Goal: Task Accomplishment & Management: Use online tool/utility

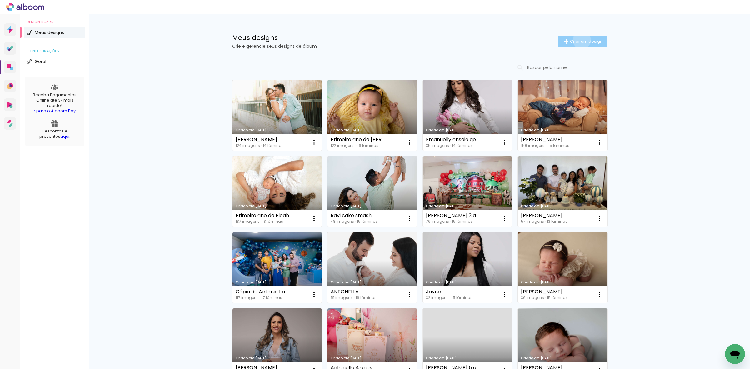
click at [577, 40] on span "Criar um design" at bounding box center [586, 41] width 32 height 4
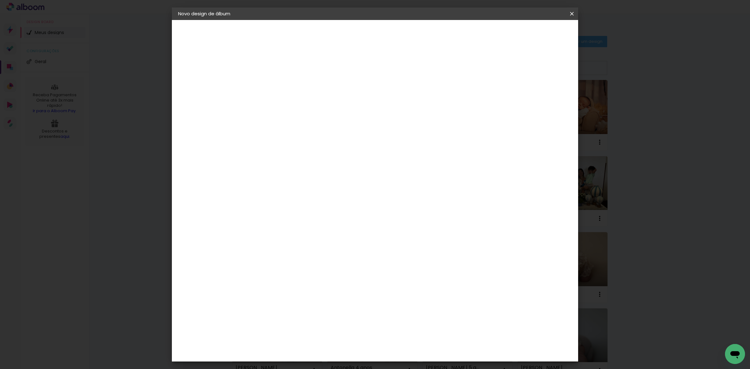
click at [280, 87] on input at bounding box center [280, 84] width 0 height 10
type input "newborn Serena"
type paper-input "newborn Serena"
click at [0, 0] on slot "Avançar" at bounding box center [0, 0] width 0 height 0
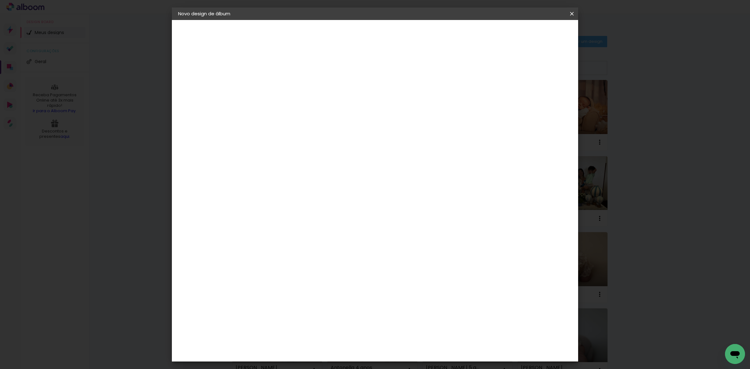
click at [305, 332] on paper-item "Clic Pro" at bounding box center [295, 340] width 67 height 16
click at [0, 0] on slot "Avançar" at bounding box center [0, 0] width 0 height 0
click at [314, 101] on paper-input-container "Linha" at bounding box center [296, 109] width 36 height 16
click at [411, 98] on paper-item "Luxo" at bounding box center [415, 103] width 125 height 12
type input "Luxo"
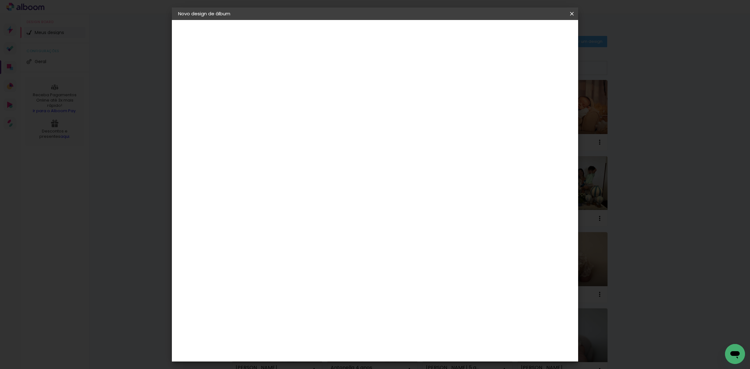
click at [322, 178] on span "20 × 25" at bounding box center [307, 186] width 29 height 17
click at [0, 0] on slot "Avançar" at bounding box center [0, 0] width 0 height 0
click at [532, 32] on span "Iniciar design" at bounding box center [517, 33] width 28 height 4
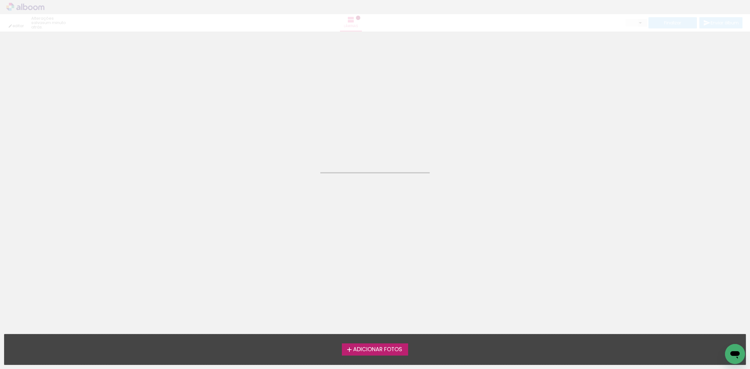
click at [383, 349] on span "Adicionar Fotos" at bounding box center [377, 350] width 49 height 6
click at [0, 0] on input "file" at bounding box center [0, 0] width 0 height 0
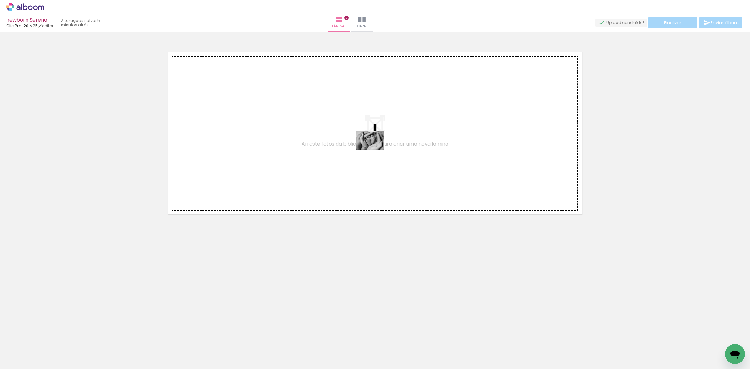
drag, startPoint x: 102, startPoint y: 350, endPoint x: 378, endPoint y: 147, distance: 342.6
click at [377, 147] on quentale-workspace at bounding box center [375, 184] width 750 height 369
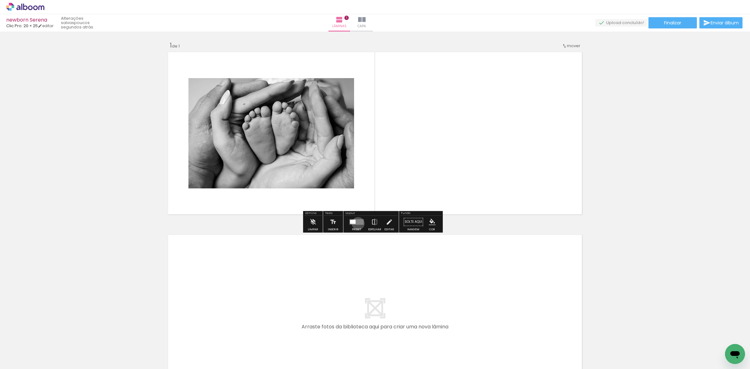
click at [357, 223] on quentale-layouter at bounding box center [356, 222] width 14 height 6
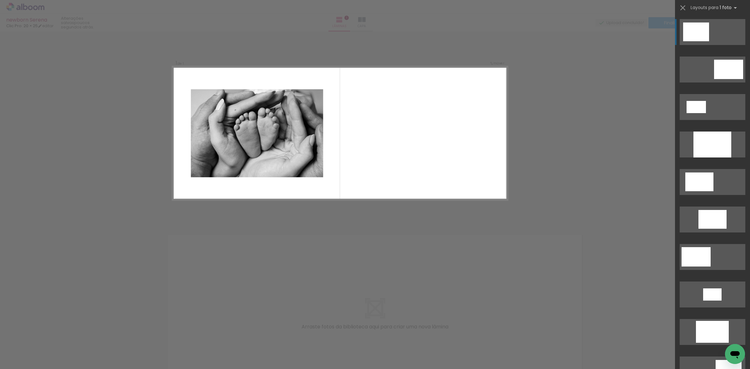
click at [697, 30] on div at bounding box center [696, 31] width 26 height 19
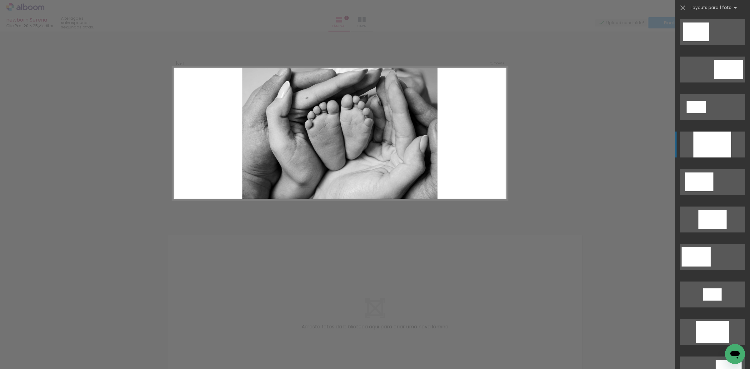
click at [701, 137] on div at bounding box center [712, 145] width 38 height 26
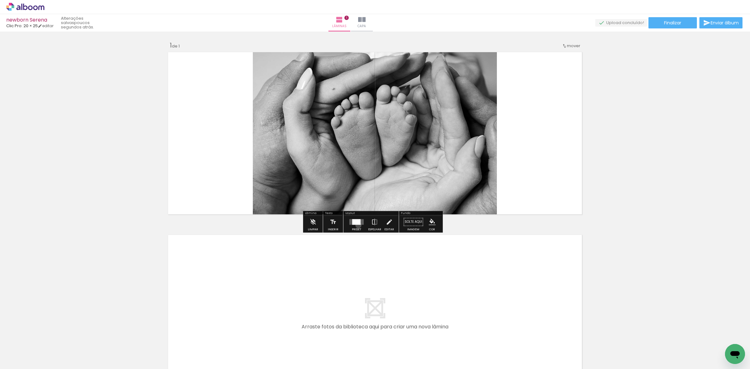
click at [357, 225] on div at bounding box center [356, 222] width 17 height 12
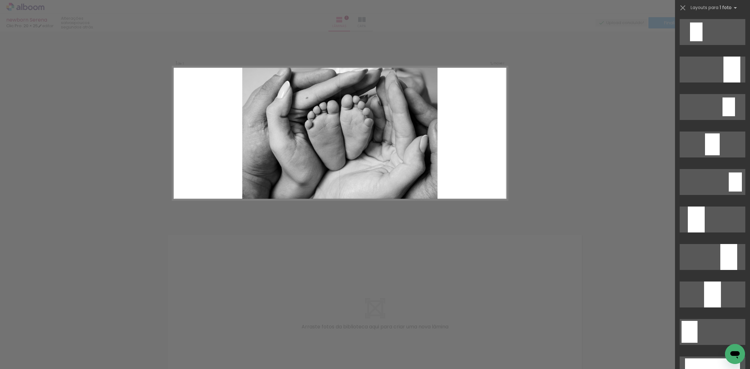
scroll to position [1089, 0]
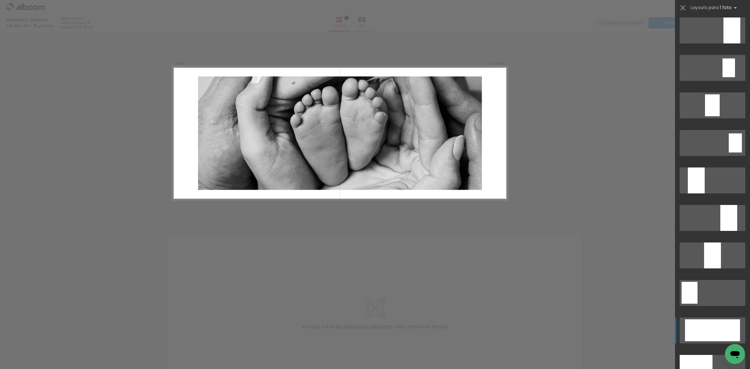
click at [707, 116] on div at bounding box center [712, 105] width 15 height 22
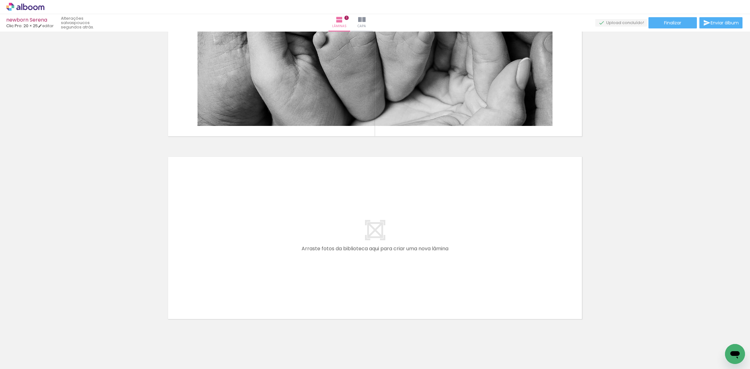
scroll to position [91, 0]
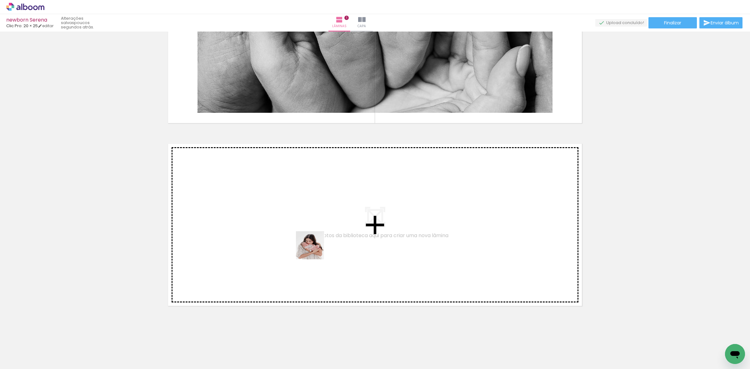
drag, startPoint x: 382, startPoint y: 353, endPoint x: 305, endPoint y: 236, distance: 140.4
click at [305, 236] on quentale-workspace at bounding box center [375, 184] width 750 height 369
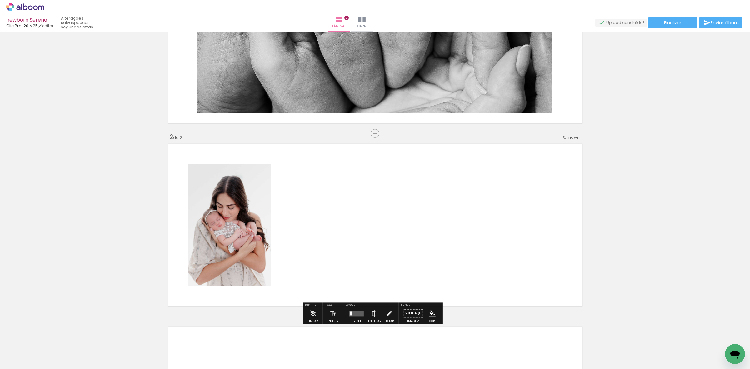
scroll to position [135, 0]
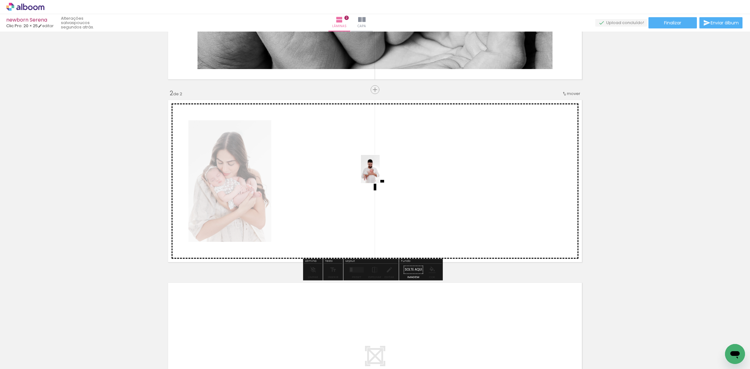
drag, startPoint x: 521, startPoint y: 353, endPoint x: 379, endPoint y: 172, distance: 230.1
click at [379, 172] on quentale-workspace at bounding box center [375, 184] width 750 height 369
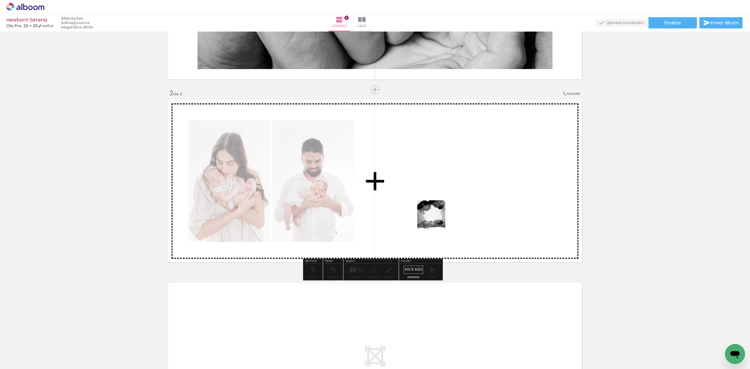
drag, startPoint x: 453, startPoint y: 348, endPoint x: 435, endPoint y: 196, distance: 152.7
click at [432, 190] on quentale-workspace at bounding box center [375, 184] width 750 height 369
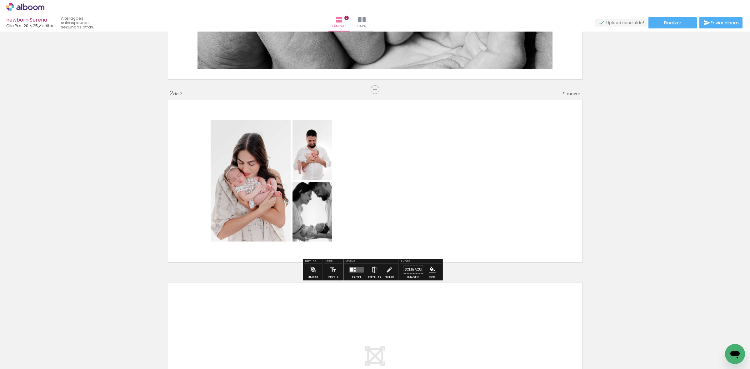
click at [354, 272] on div at bounding box center [356, 269] width 17 height 12
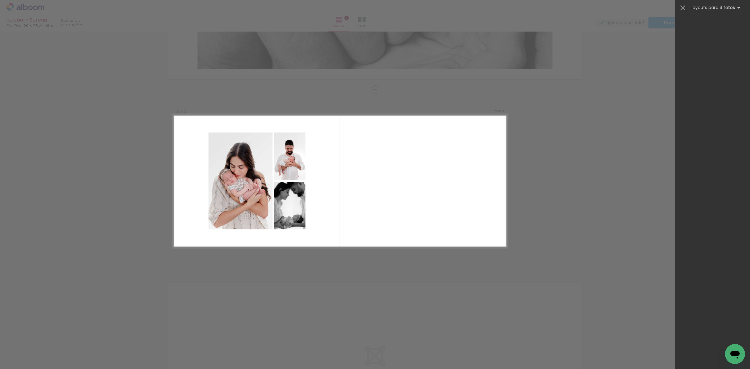
scroll to position [0, 0]
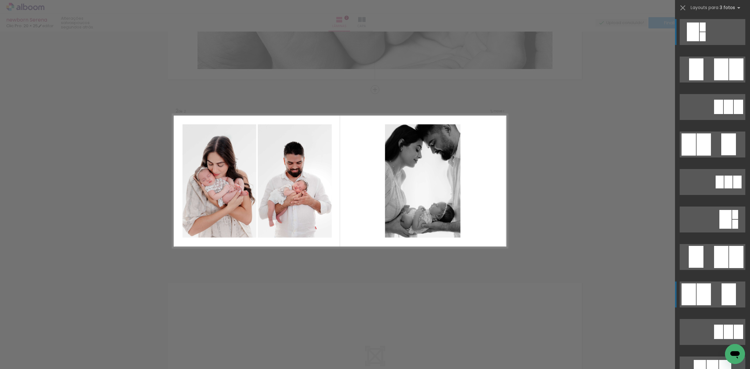
click at [705, 32] on div at bounding box center [703, 26] width 6 height 9
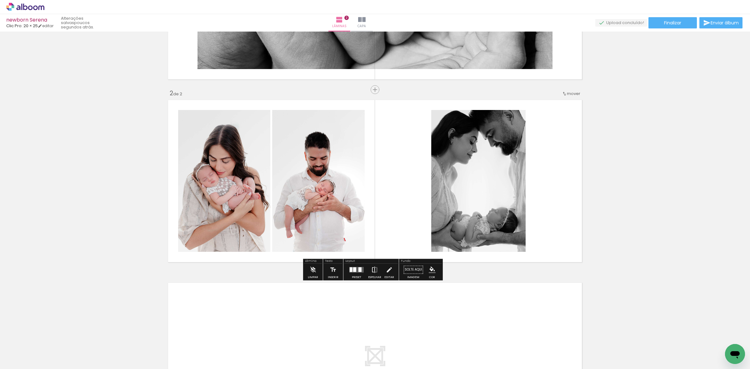
scroll to position [213, 0]
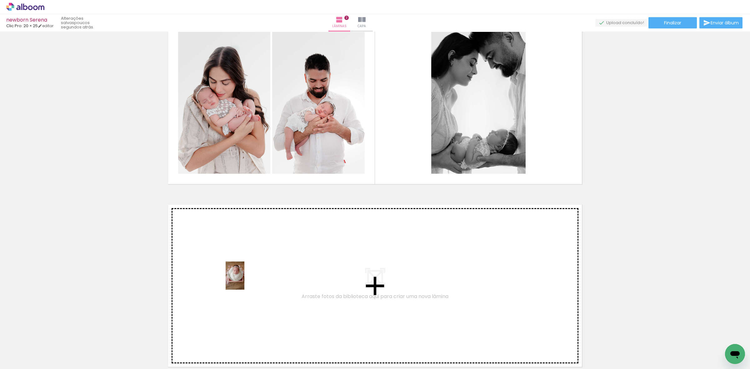
drag, startPoint x: 137, startPoint y: 351, endPoint x: 244, endPoint y: 280, distance: 128.7
click at [244, 280] on quentale-workspace at bounding box center [375, 184] width 750 height 369
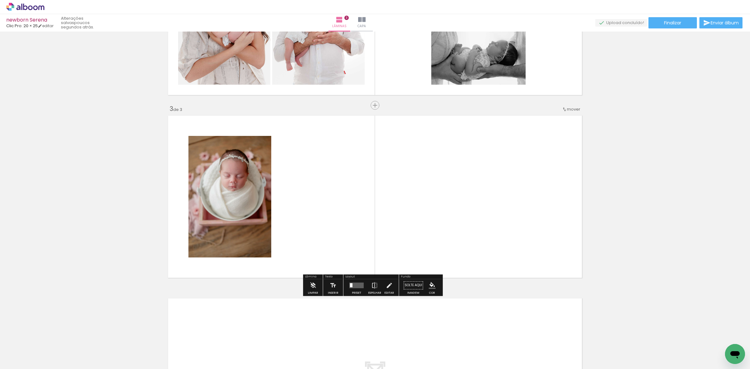
scroll to position [318, 0]
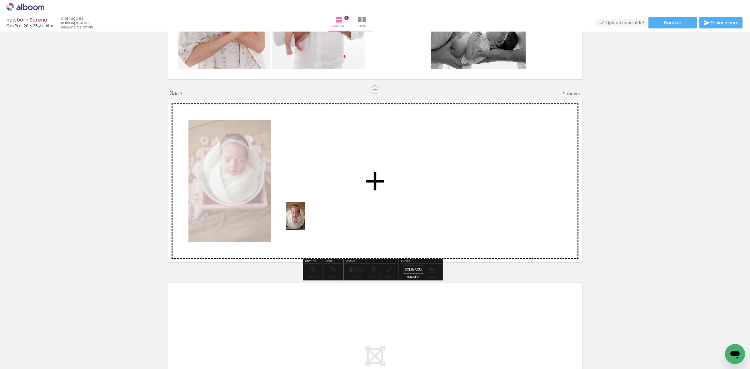
drag, startPoint x: 207, startPoint y: 350, endPoint x: 297, endPoint y: 259, distance: 128.6
click at [306, 216] on quentale-workspace at bounding box center [375, 184] width 750 height 369
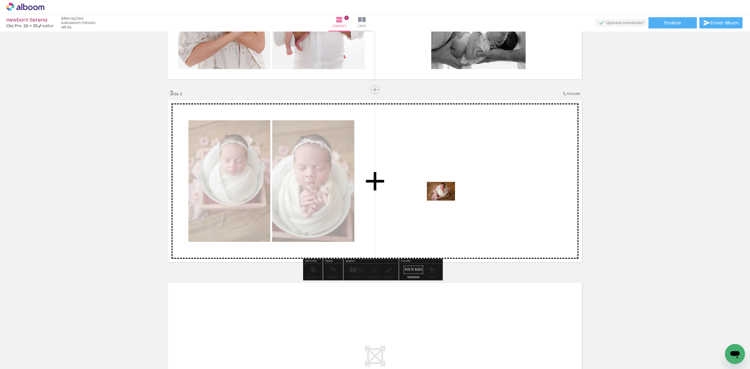
drag, startPoint x: 165, startPoint y: 348, endPoint x: 446, endPoint y: 201, distance: 317.1
click at [446, 201] on quentale-workspace at bounding box center [375, 184] width 750 height 369
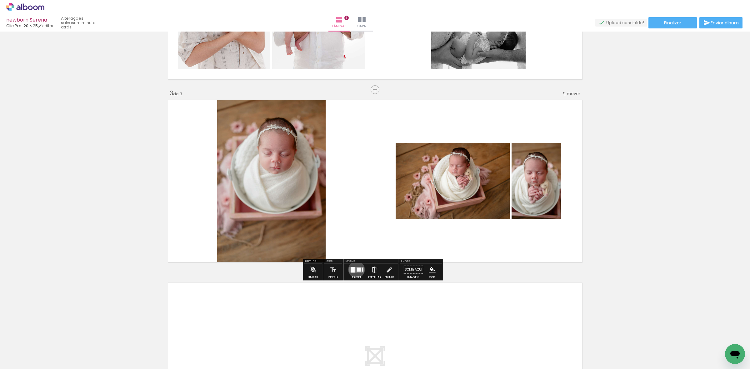
click at [355, 269] on quentale-layouter at bounding box center [356, 270] width 14 height 6
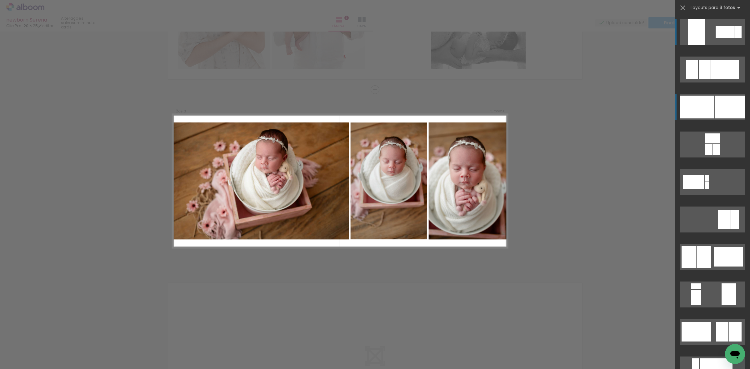
click at [707, 105] on div at bounding box center [697, 107] width 35 height 23
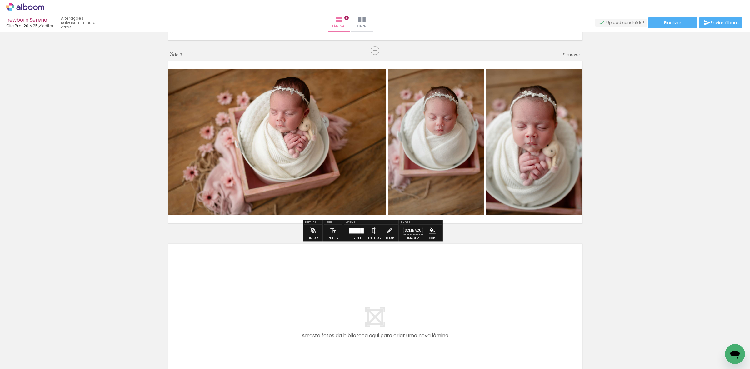
scroll to position [396, 0]
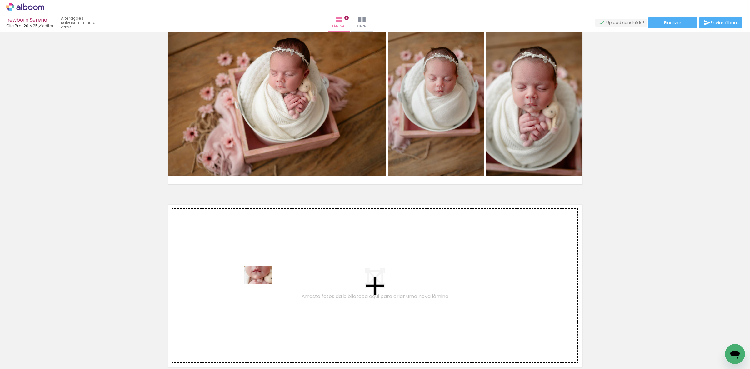
drag, startPoint x: 244, startPoint y: 355, endPoint x: 262, endPoint y: 284, distance: 73.3
click at [262, 284] on quentale-workspace at bounding box center [375, 184] width 750 height 369
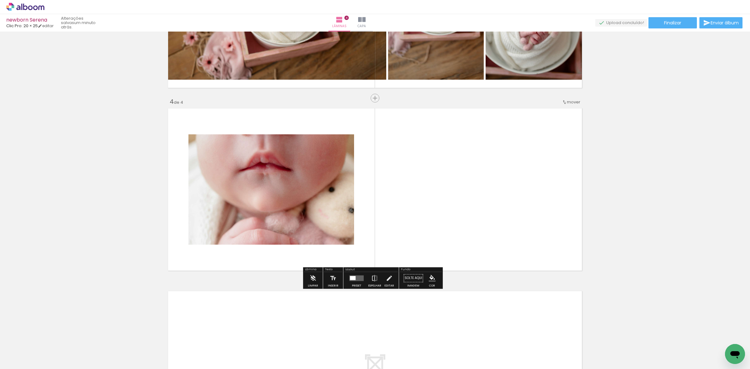
scroll to position [501, 0]
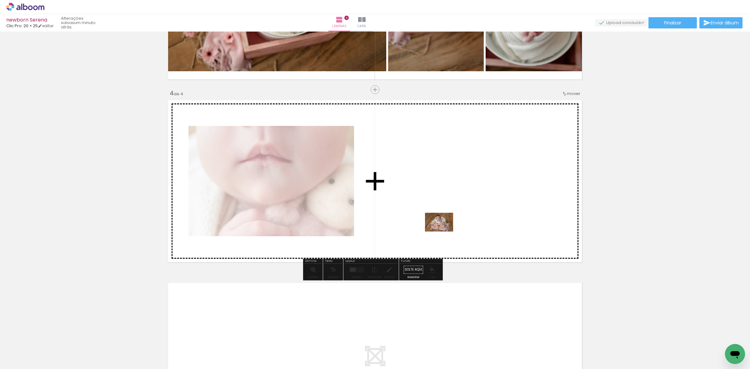
drag, startPoint x: 273, startPoint y: 352, endPoint x: 447, endPoint y: 221, distance: 217.6
click at [447, 221] on quentale-workspace at bounding box center [375, 184] width 750 height 369
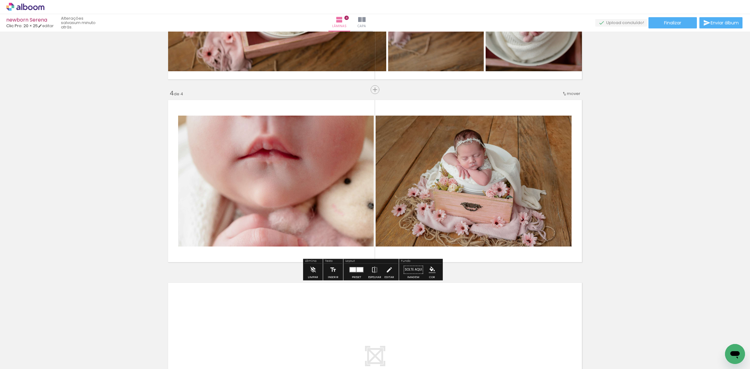
scroll to position [579, 0]
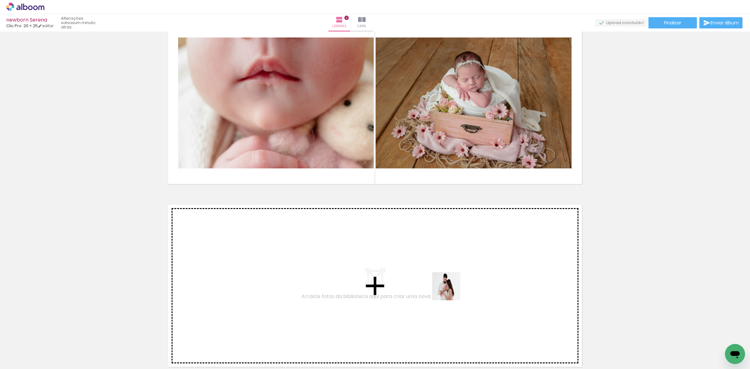
drag, startPoint x: 555, startPoint y: 351, endPoint x: 424, endPoint y: 279, distance: 149.2
click at [424, 279] on quentale-workspace at bounding box center [375, 184] width 750 height 369
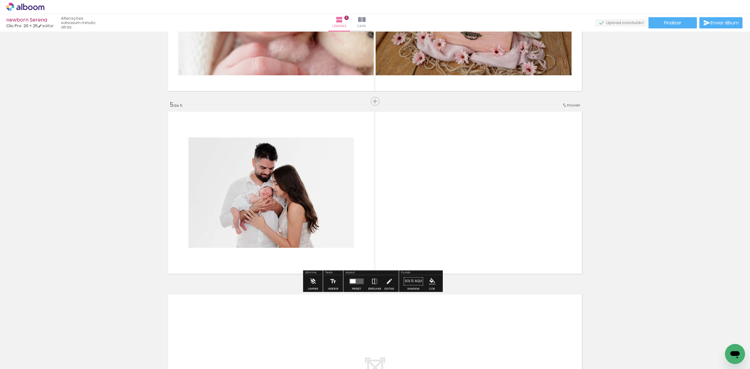
scroll to position [683, 0]
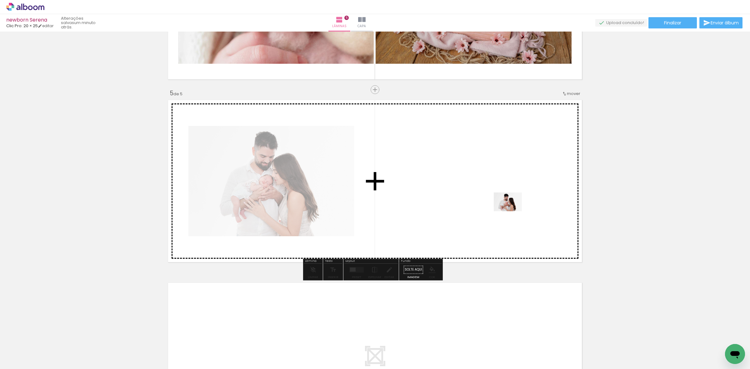
drag, startPoint x: 592, startPoint y: 349, endPoint x: 512, endPoint y: 211, distance: 158.9
click at [512, 211] on quentale-workspace at bounding box center [375, 184] width 750 height 369
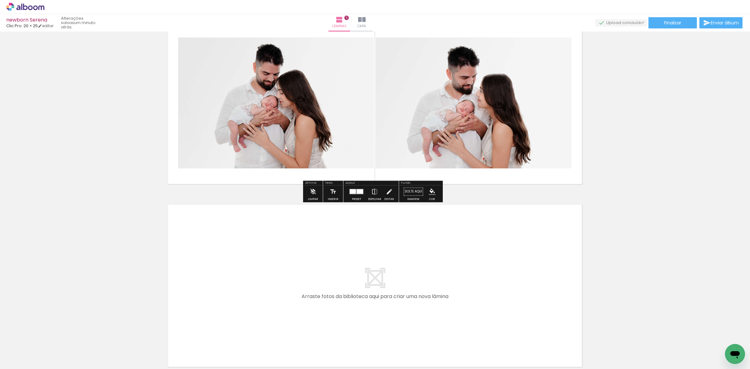
scroll to position [822, 0]
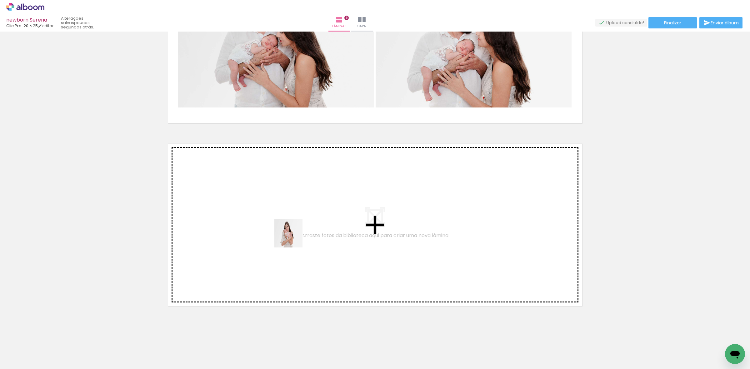
drag, startPoint x: 352, startPoint y: 348, endPoint x: 288, endPoint y: 227, distance: 137.3
click at [288, 227] on quentale-workspace at bounding box center [375, 184] width 750 height 369
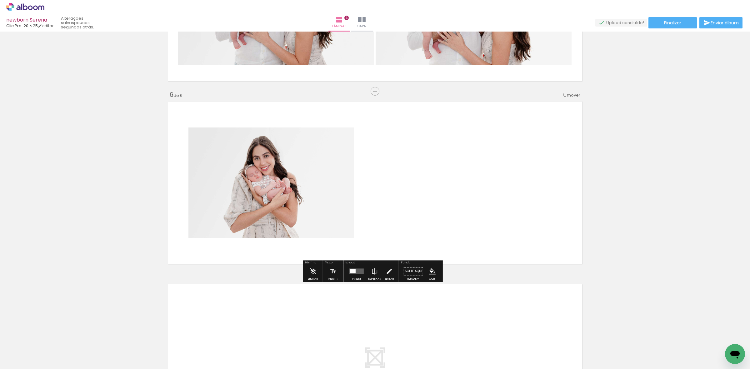
scroll to position [866, 0]
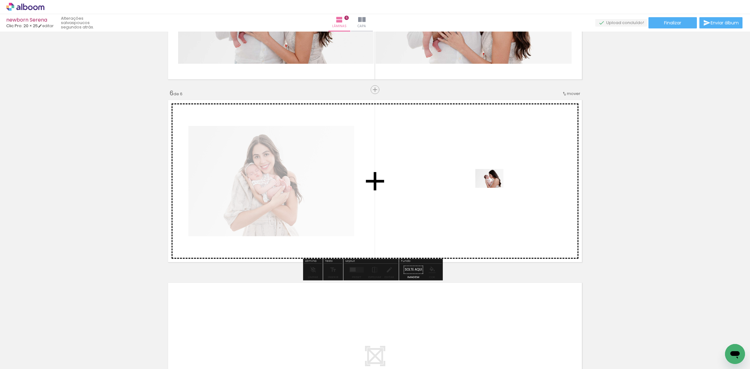
drag, startPoint x: 694, startPoint y: 347, endPoint x: 493, endPoint y: 188, distance: 257.1
click at [493, 188] on quentale-workspace at bounding box center [375, 184] width 750 height 369
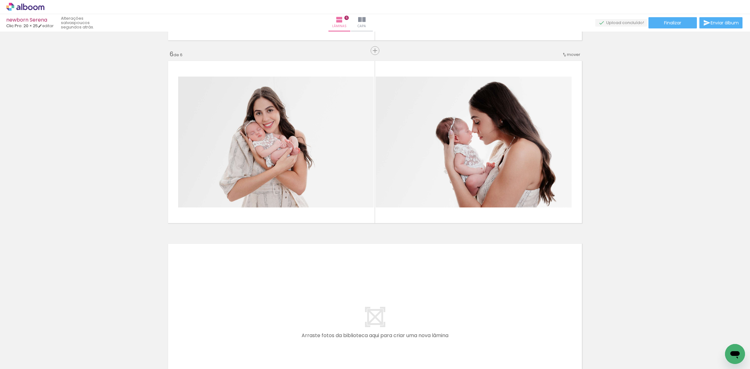
scroll to position [0, 14]
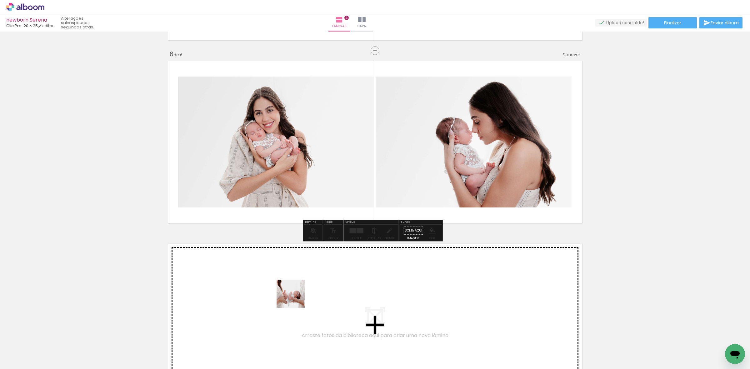
drag, startPoint x: 399, startPoint y: 353, endPoint x: 282, endPoint y: 294, distance: 131.1
click at [282, 294] on quentale-workspace at bounding box center [375, 184] width 750 height 369
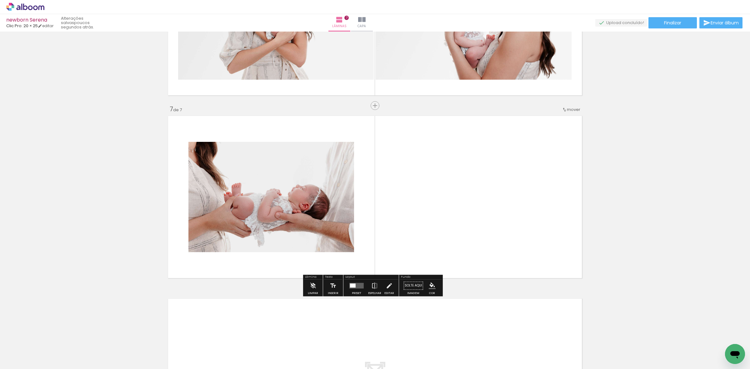
scroll to position [1049, 0]
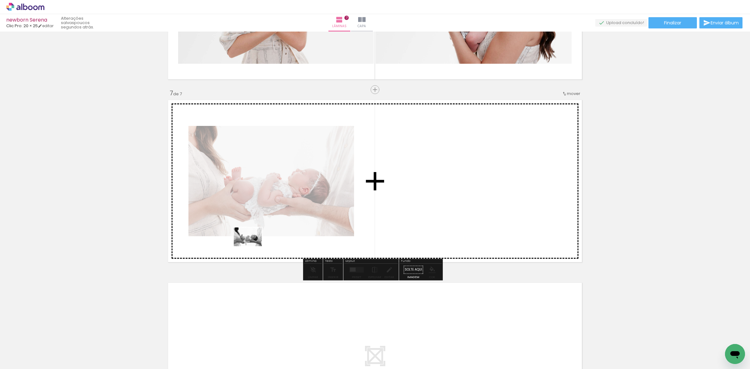
drag, startPoint x: 51, startPoint y: 352, endPoint x: 255, endPoint y: 244, distance: 231.0
click at [253, 246] on quentale-workspace at bounding box center [375, 184] width 750 height 369
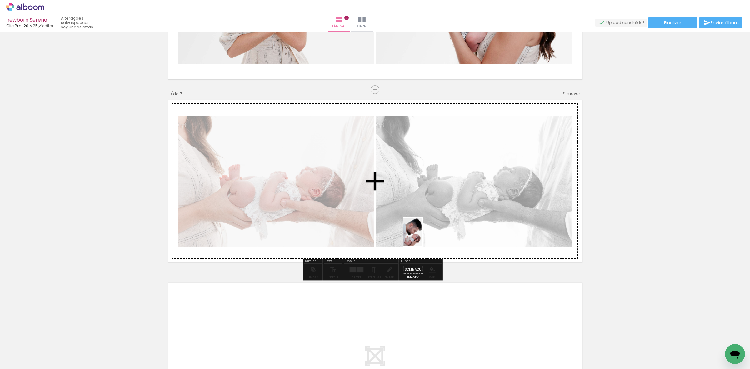
drag, startPoint x: 296, startPoint y: 347, endPoint x: 435, endPoint y: 216, distance: 191.4
click at [435, 216] on quentale-workspace at bounding box center [375, 184] width 750 height 369
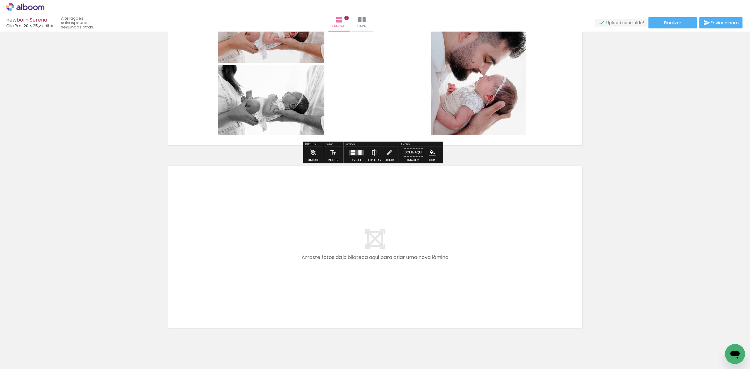
scroll to position [1188, 0]
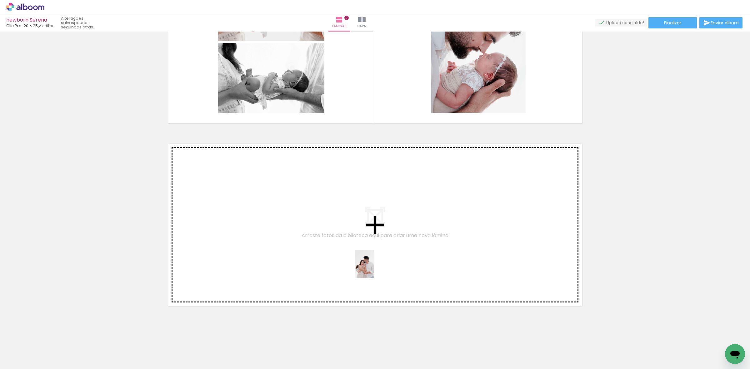
drag, startPoint x: 474, startPoint y: 355, endPoint x: 469, endPoint y: 315, distance: 40.0
click at [373, 268] on quentale-workspace at bounding box center [375, 184] width 750 height 369
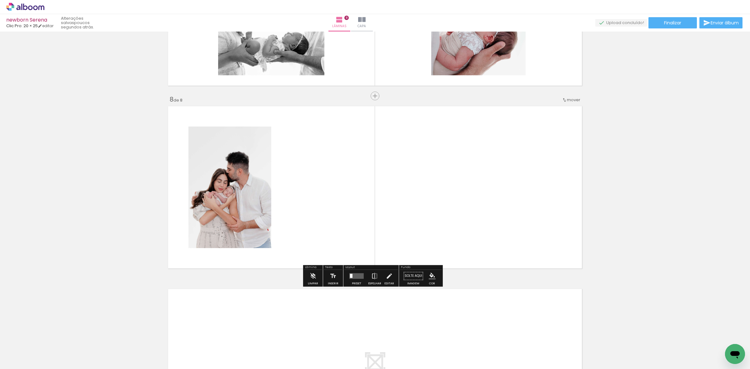
scroll to position [1232, 0]
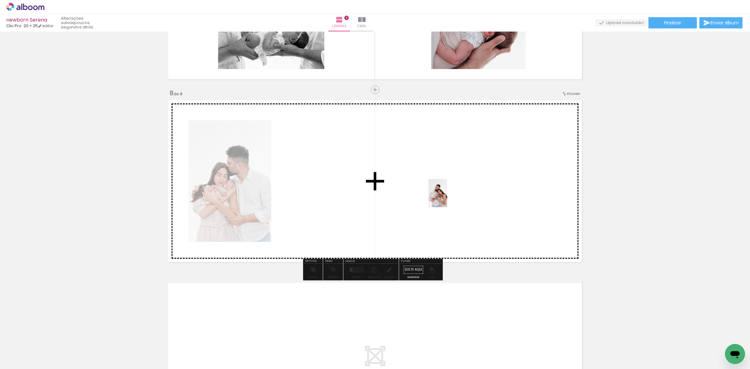
drag, startPoint x: 616, startPoint y: 352, endPoint x: 597, endPoint y: 288, distance: 66.7
click at [450, 192] on quentale-workspace at bounding box center [375, 184] width 750 height 369
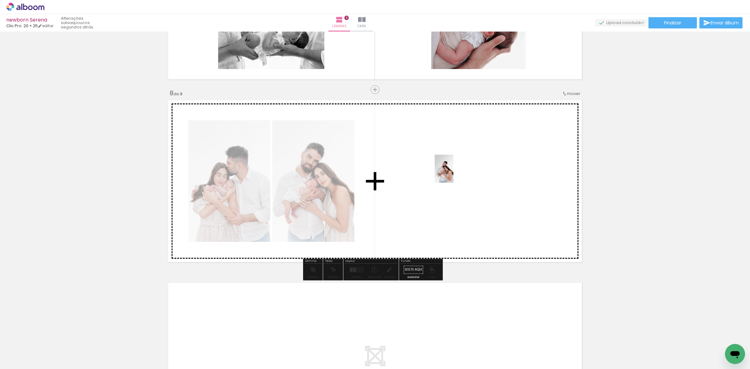
drag, startPoint x: 647, startPoint y: 348, endPoint x: 453, endPoint y: 172, distance: 261.9
click at [453, 172] on quentale-workspace at bounding box center [375, 184] width 750 height 369
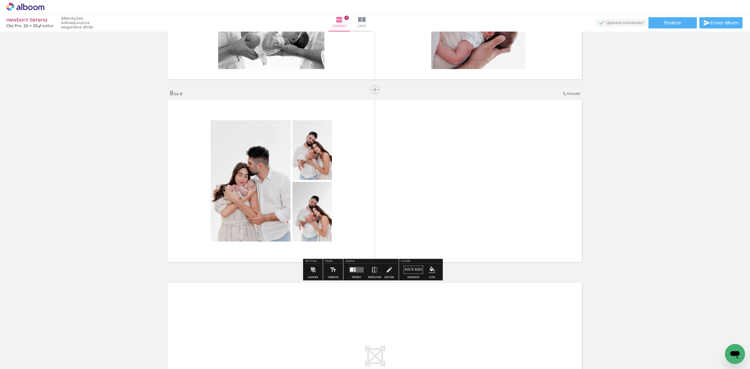
click at [355, 270] on quentale-layouter at bounding box center [356, 270] width 14 height 6
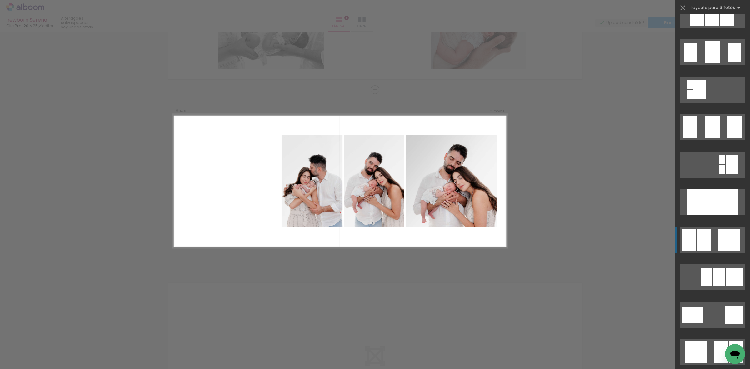
scroll to position [469, 0]
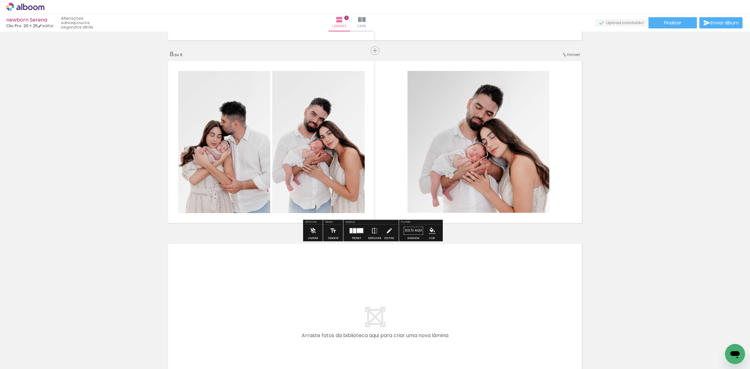
scroll to position [1371, 0]
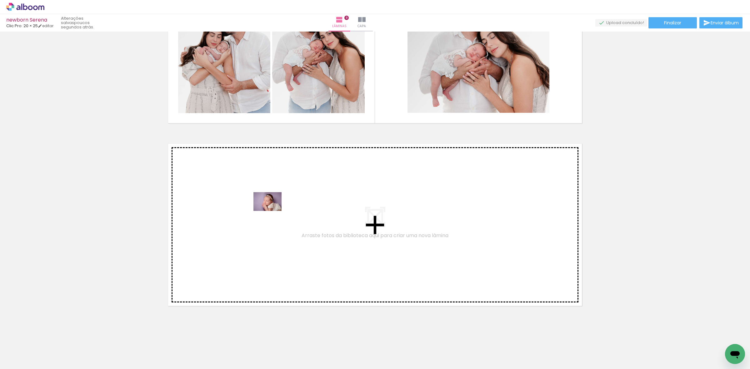
drag, startPoint x: 489, startPoint y: 354, endPoint x: 272, endPoint y: 210, distance: 260.7
click at [272, 210] on quentale-workspace at bounding box center [375, 184] width 750 height 369
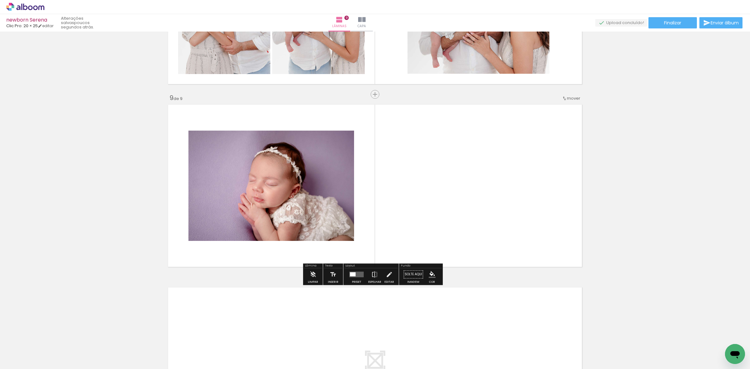
scroll to position [1415, 0]
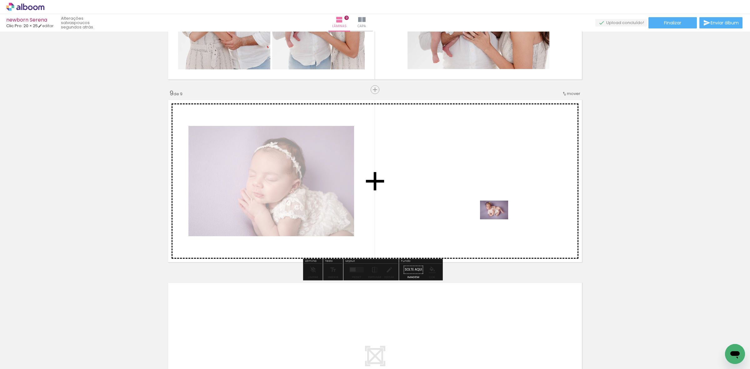
drag, startPoint x: 616, startPoint y: 356, endPoint x: 499, endPoint y: 219, distance: 180.2
click at [499, 219] on quentale-workspace at bounding box center [375, 184] width 750 height 369
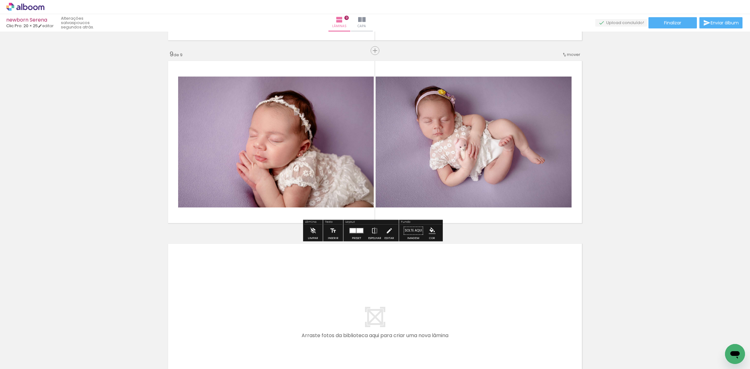
scroll to position [1493, 0]
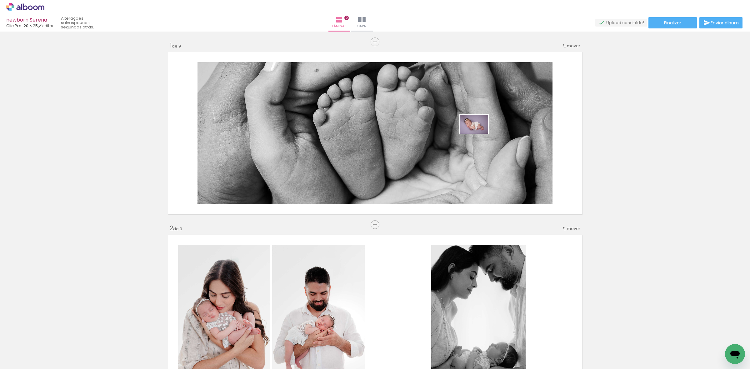
scroll to position [0, 248]
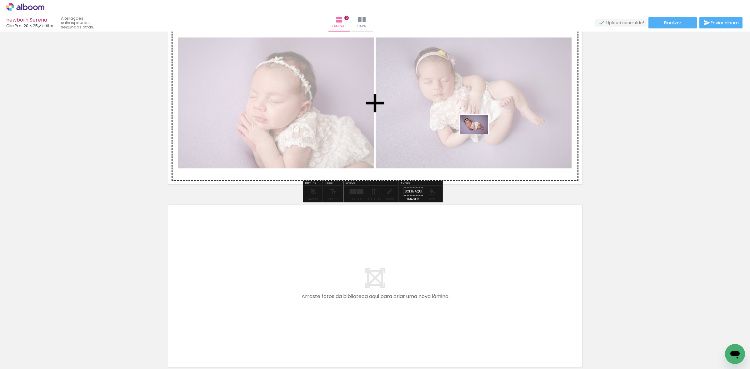
click at [479, 134] on quentale-workspace at bounding box center [375, 184] width 750 height 369
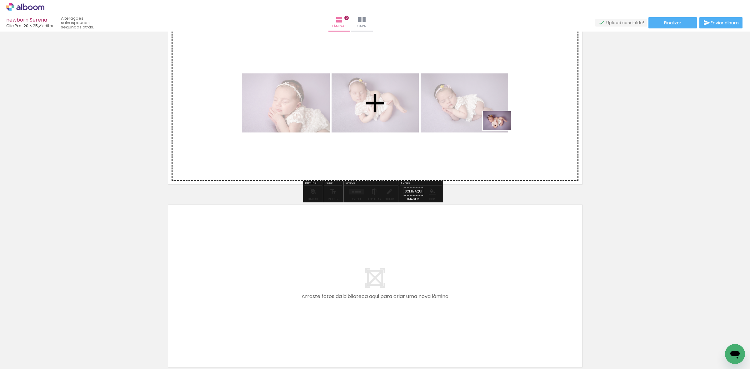
drag, startPoint x: 587, startPoint y: 355, endPoint x: 502, endPoint y: 130, distance: 240.9
click at [502, 130] on quentale-workspace at bounding box center [375, 184] width 750 height 369
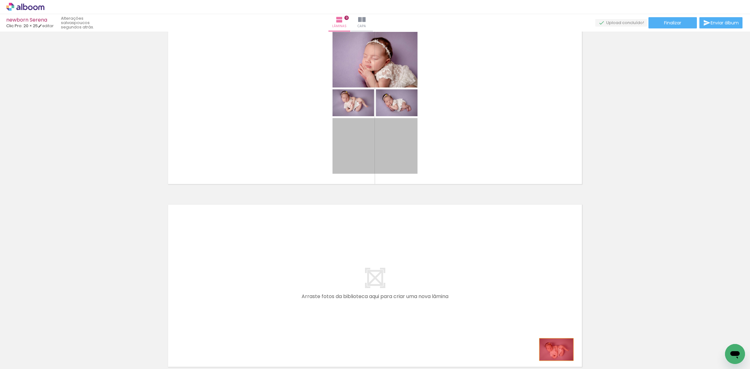
drag, startPoint x: 394, startPoint y: 149, endPoint x: 553, endPoint y: 349, distance: 256.4
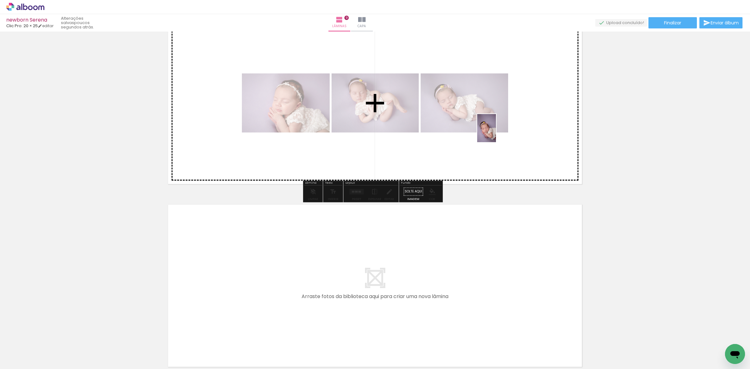
drag, startPoint x: 555, startPoint y: 357, endPoint x: 496, endPoint y: 133, distance: 231.5
click at [496, 133] on quentale-workspace at bounding box center [375, 184] width 750 height 369
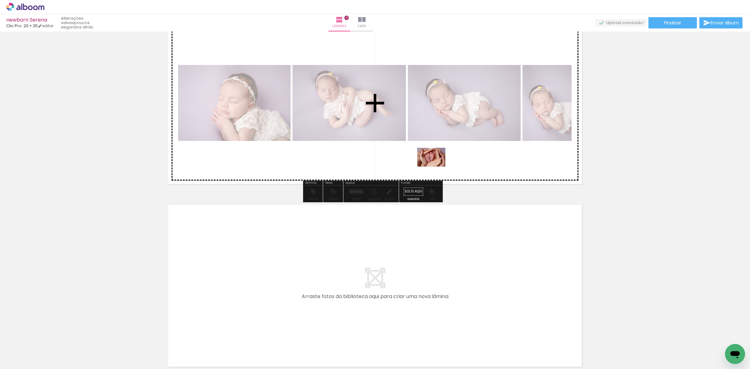
drag, startPoint x: 652, startPoint y: 348, endPoint x: 435, endPoint y: 166, distance: 283.4
click at [435, 166] on quentale-workspace at bounding box center [375, 184] width 750 height 369
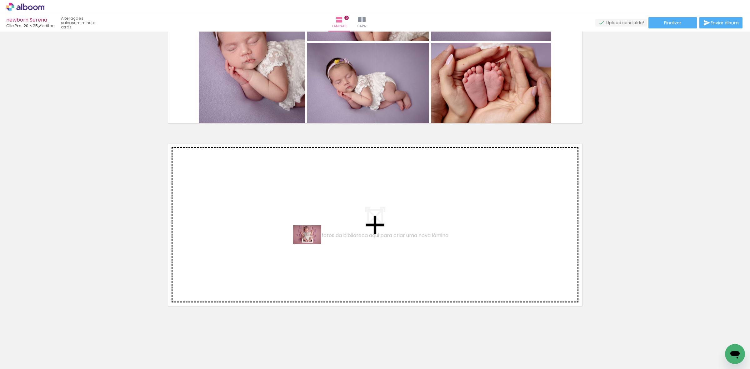
drag, startPoint x: 688, startPoint y: 352, endPoint x: 299, endPoint y: 237, distance: 405.7
click at [299, 237] on quentale-workspace at bounding box center [375, 184] width 750 height 369
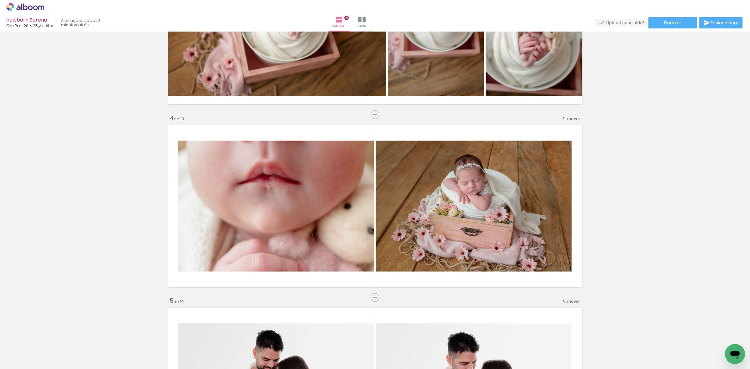
scroll to position [319, 0]
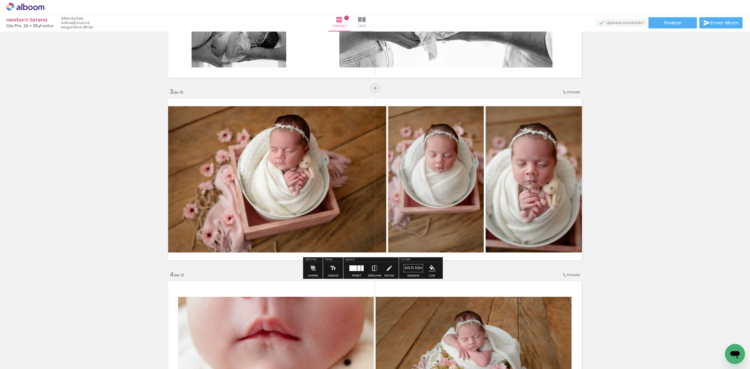
click at [371, 269] on iron-icon at bounding box center [374, 268] width 7 height 12
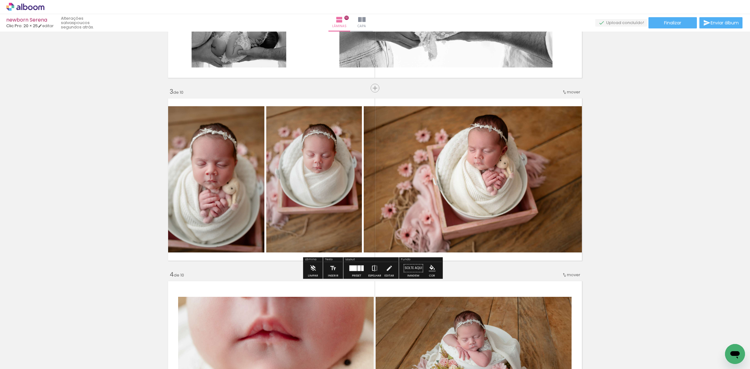
click at [371, 269] on iron-icon at bounding box center [374, 268] width 7 height 12
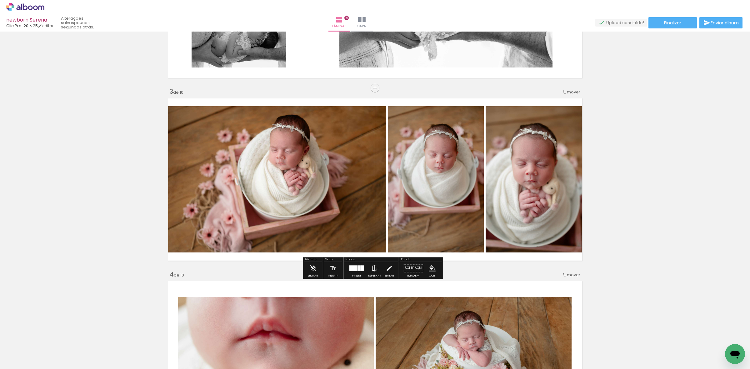
click at [351, 269] on div at bounding box center [352, 268] width 7 height 6
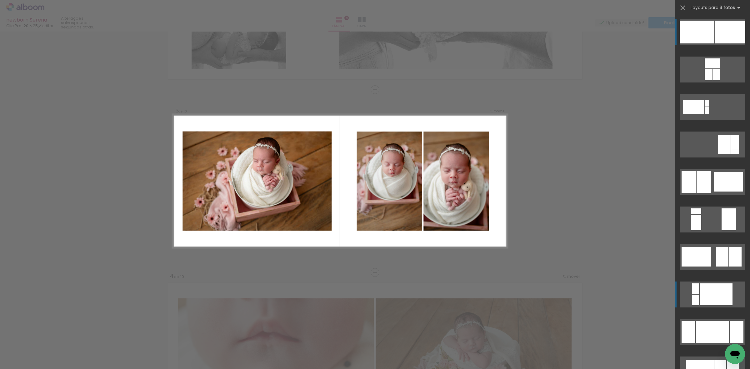
scroll to position [114, 0]
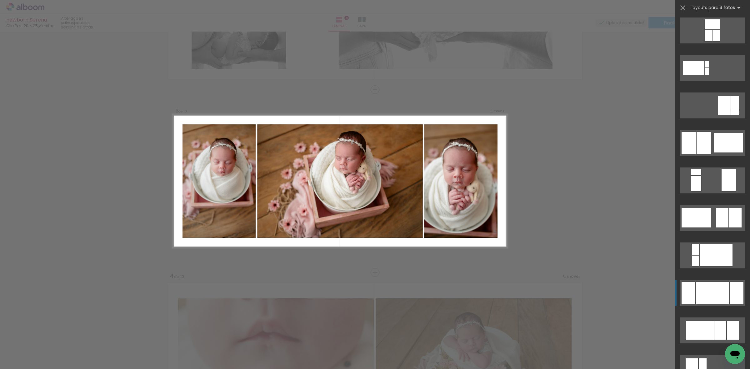
click at [705, 298] on div at bounding box center [712, 293] width 33 height 22
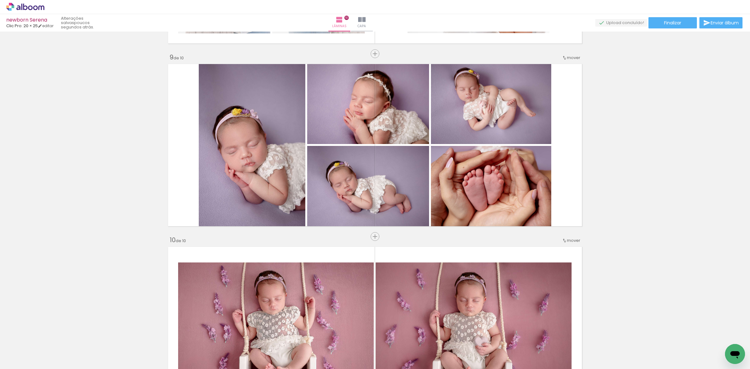
scroll to position [1138, 0]
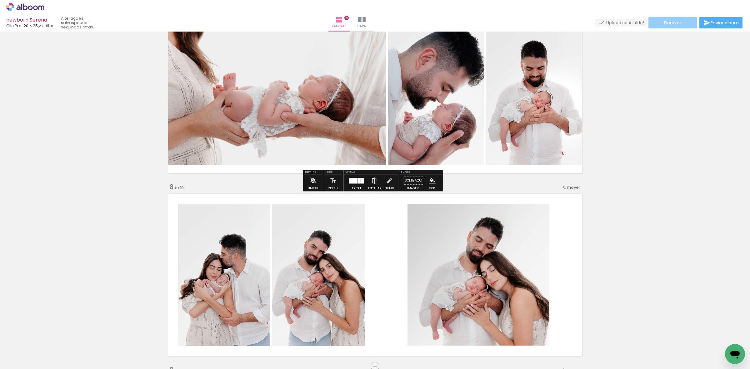
click at [670, 21] on span "Finalizar" at bounding box center [672, 23] width 17 height 4
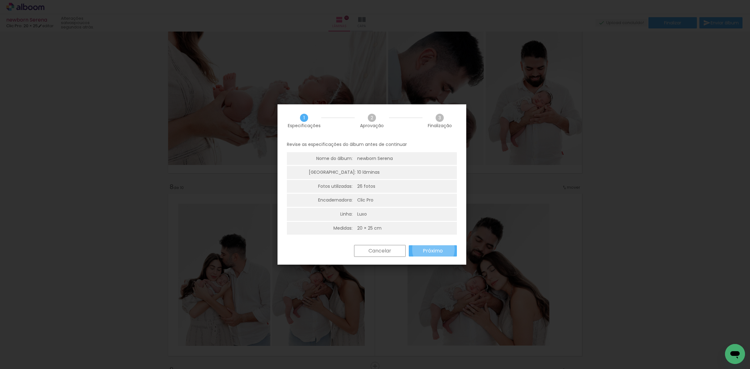
click at [0, 0] on slot "Próximo" at bounding box center [0, 0] width 0 height 0
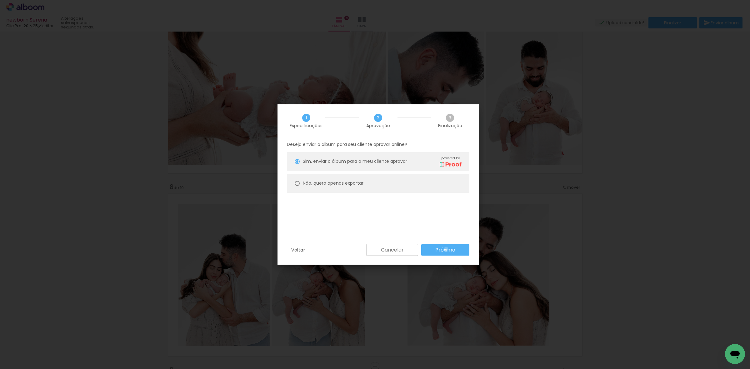
click at [0, 0] on slot "Próximo" at bounding box center [0, 0] width 0 height 0
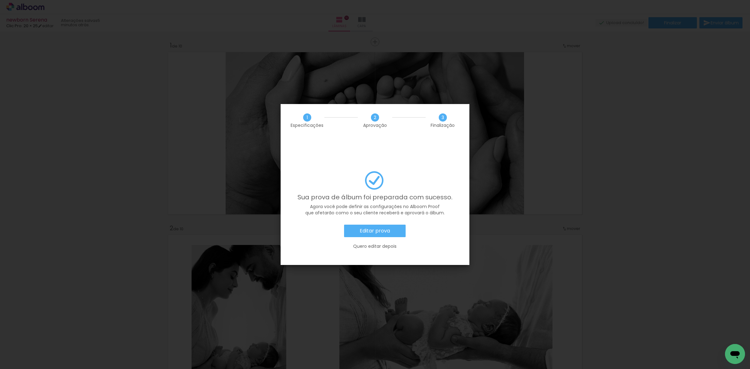
scroll to position [114, 0]
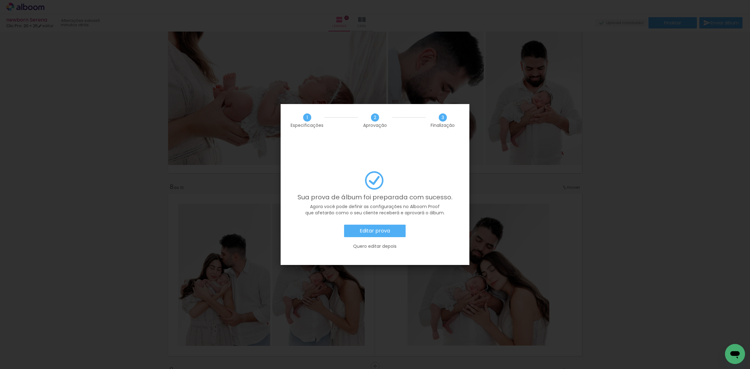
click at [630, 174] on iron-overlay-backdrop at bounding box center [375, 184] width 750 height 369
click at [0, 0] on slot "Quero editar depois" at bounding box center [0, 0] width 0 height 0
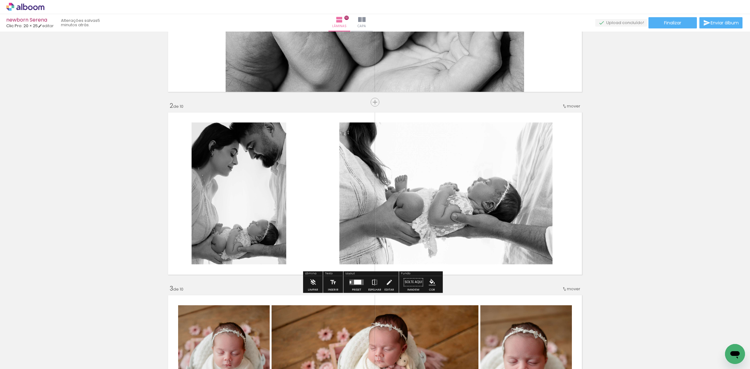
scroll to position [0, 0]
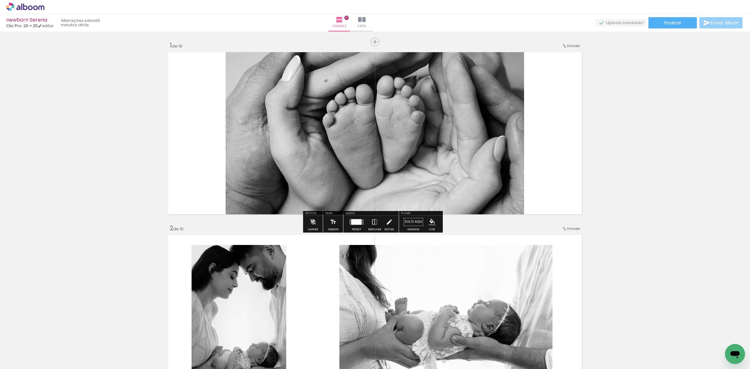
click at [716, 24] on span "Enviar álbum" at bounding box center [725, 23] width 28 height 4
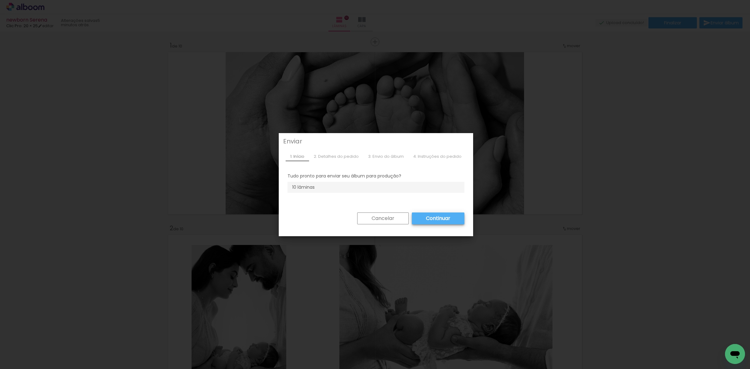
click at [0, 0] on slot "Cancelar" at bounding box center [0, 0] width 0 height 0
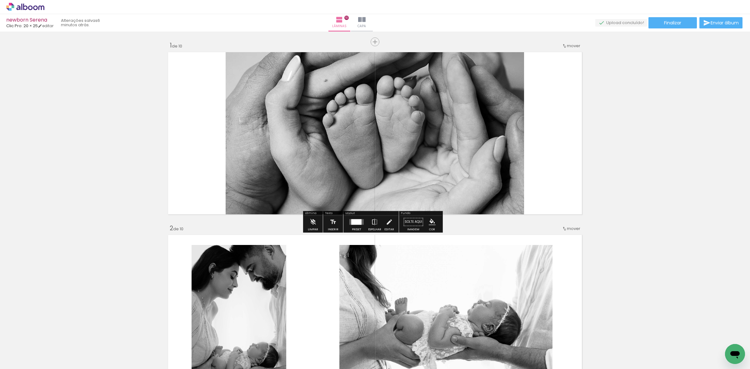
scroll to position [114, 0]
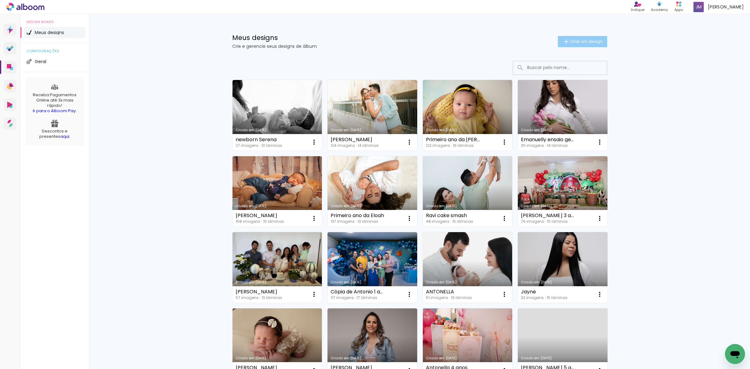
click at [579, 39] on span "Criar um design" at bounding box center [586, 41] width 32 height 4
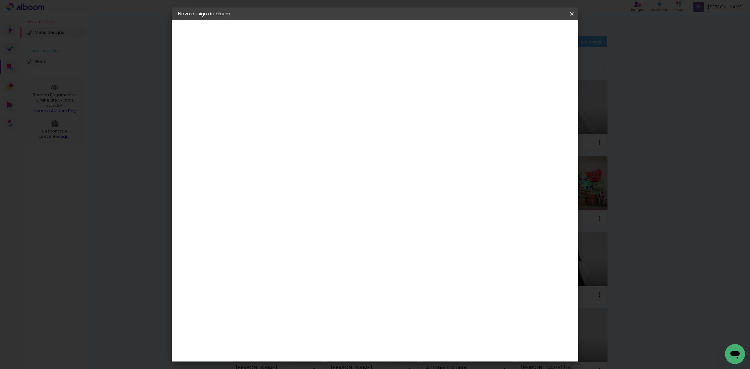
click at [280, 86] on input at bounding box center [280, 84] width 0 height 10
type input "C"
type input "Gestante Fernanda Maldonado"
type paper-input "Gestante Fernanda Maldonado"
click at [0, 0] on slot "Avançar" at bounding box center [0, 0] width 0 height 0
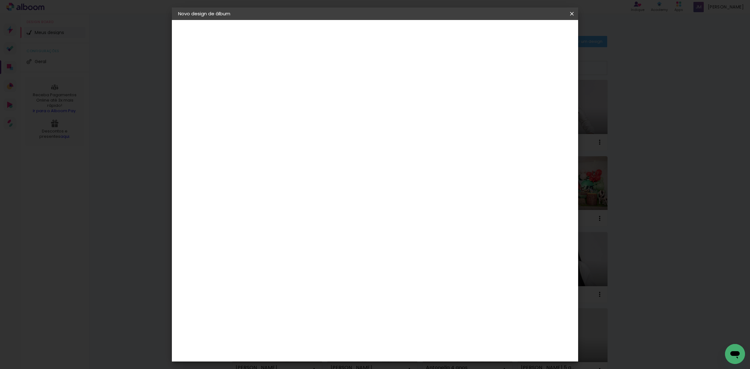
scroll to position [78, 0]
click at [0, 0] on slot "Avançar" at bounding box center [0, 0] width 0 height 0
click at [305, 104] on input "text" at bounding box center [292, 109] width 24 height 10
click at [403, 103] on paper-item "Luxo" at bounding box center [415, 103] width 125 height 12
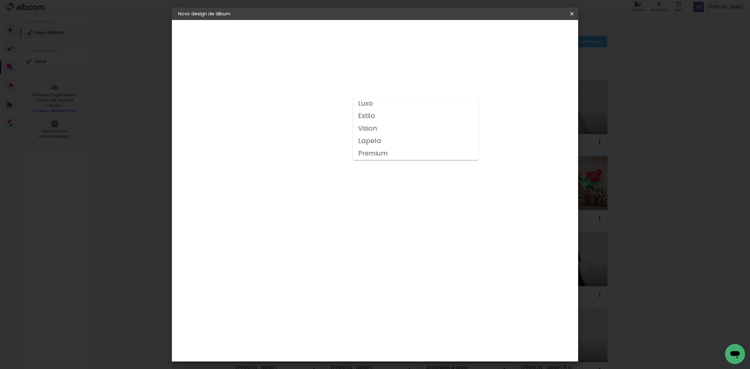
type input "Luxo"
click at [322, 178] on span "20 × 25" at bounding box center [307, 186] width 29 height 17
click at [0, 0] on slot "Avançar" at bounding box center [0, 0] width 0 height 0
click at [532, 33] on span "Iniciar design" at bounding box center [517, 33] width 28 height 4
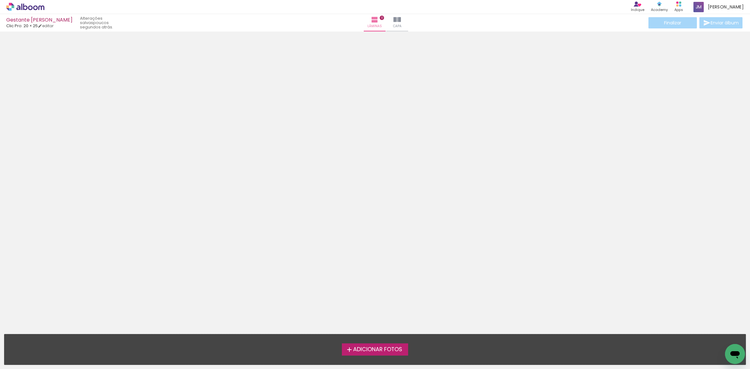
click at [381, 348] on span "Adicionar Fotos" at bounding box center [377, 350] width 49 height 6
click at [0, 0] on input "file" at bounding box center [0, 0] width 0 height 0
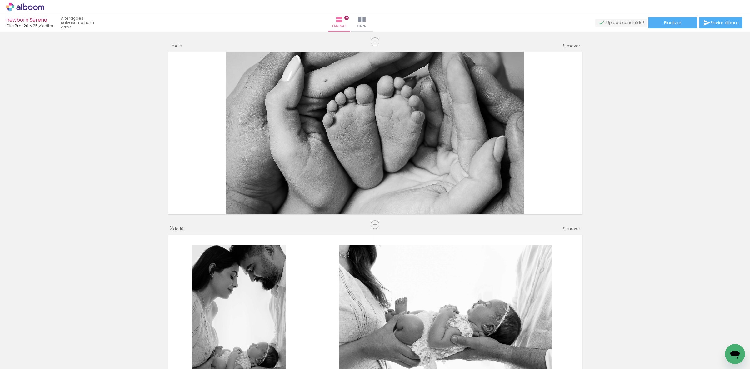
scroll to position [114, 0]
